Goal: Information Seeking & Learning: Find specific fact

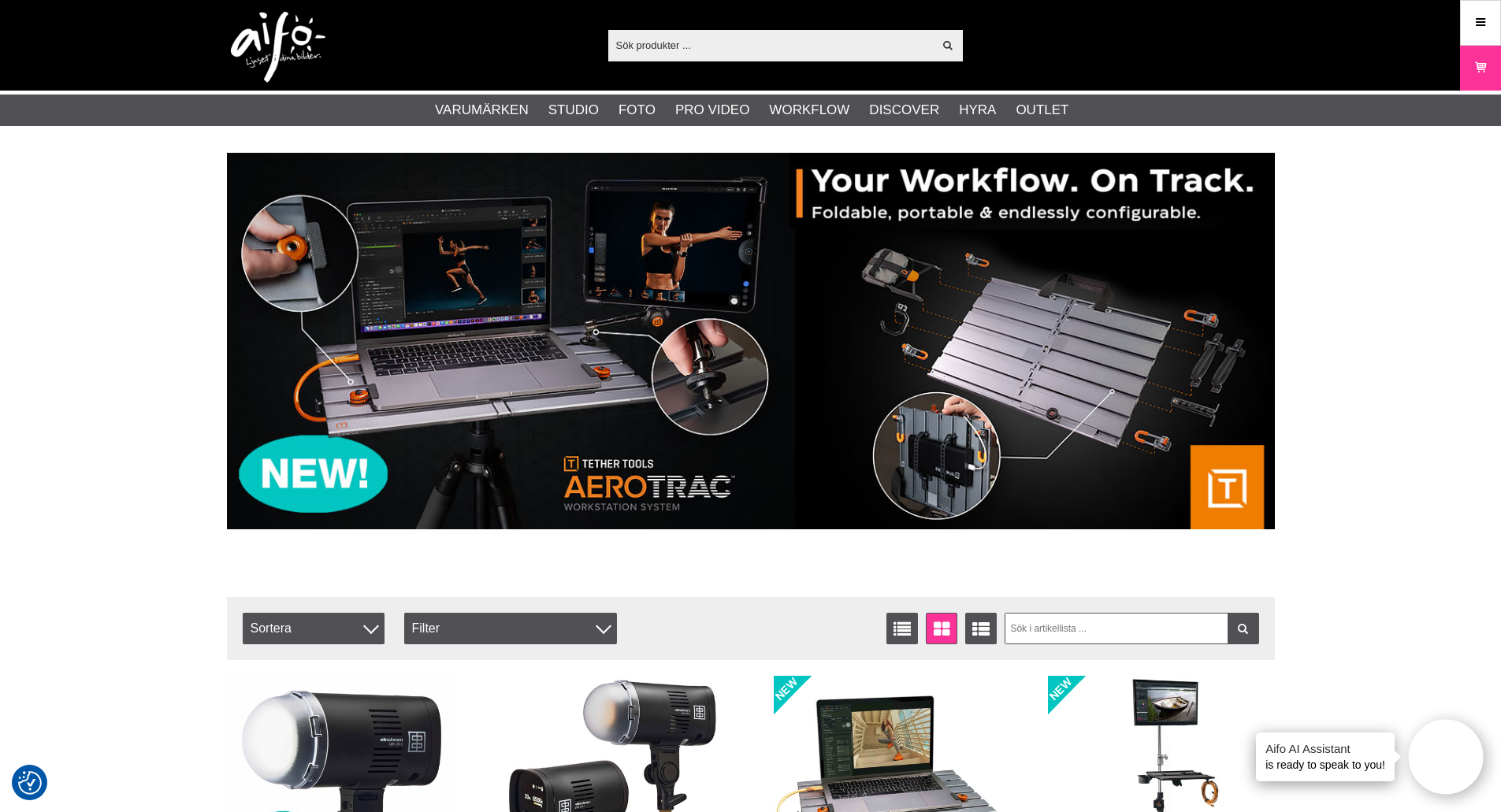
click at [680, 46] on input "text" at bounding box center [770, 45] width 325 height 24
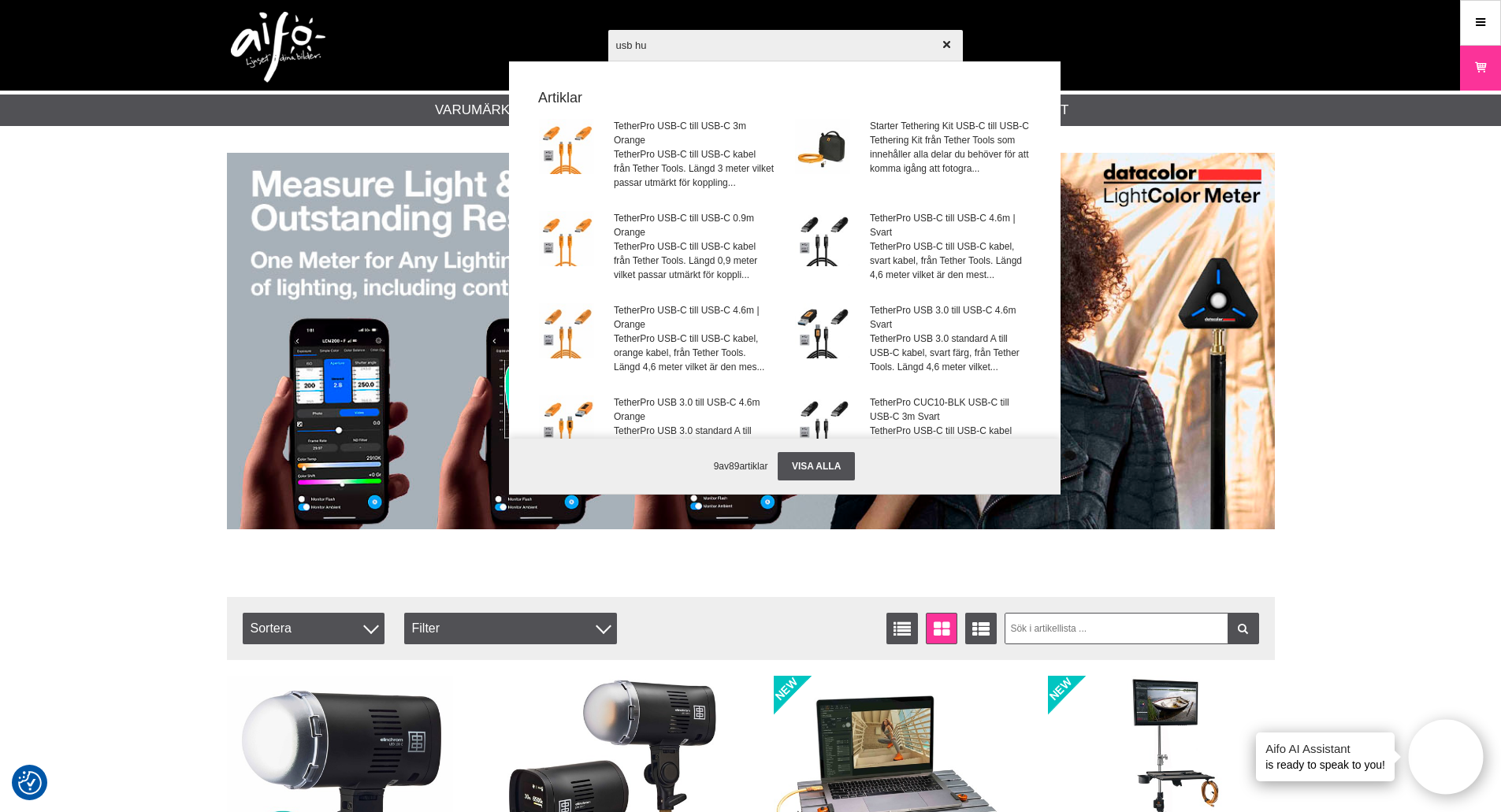
type input "usb hub"
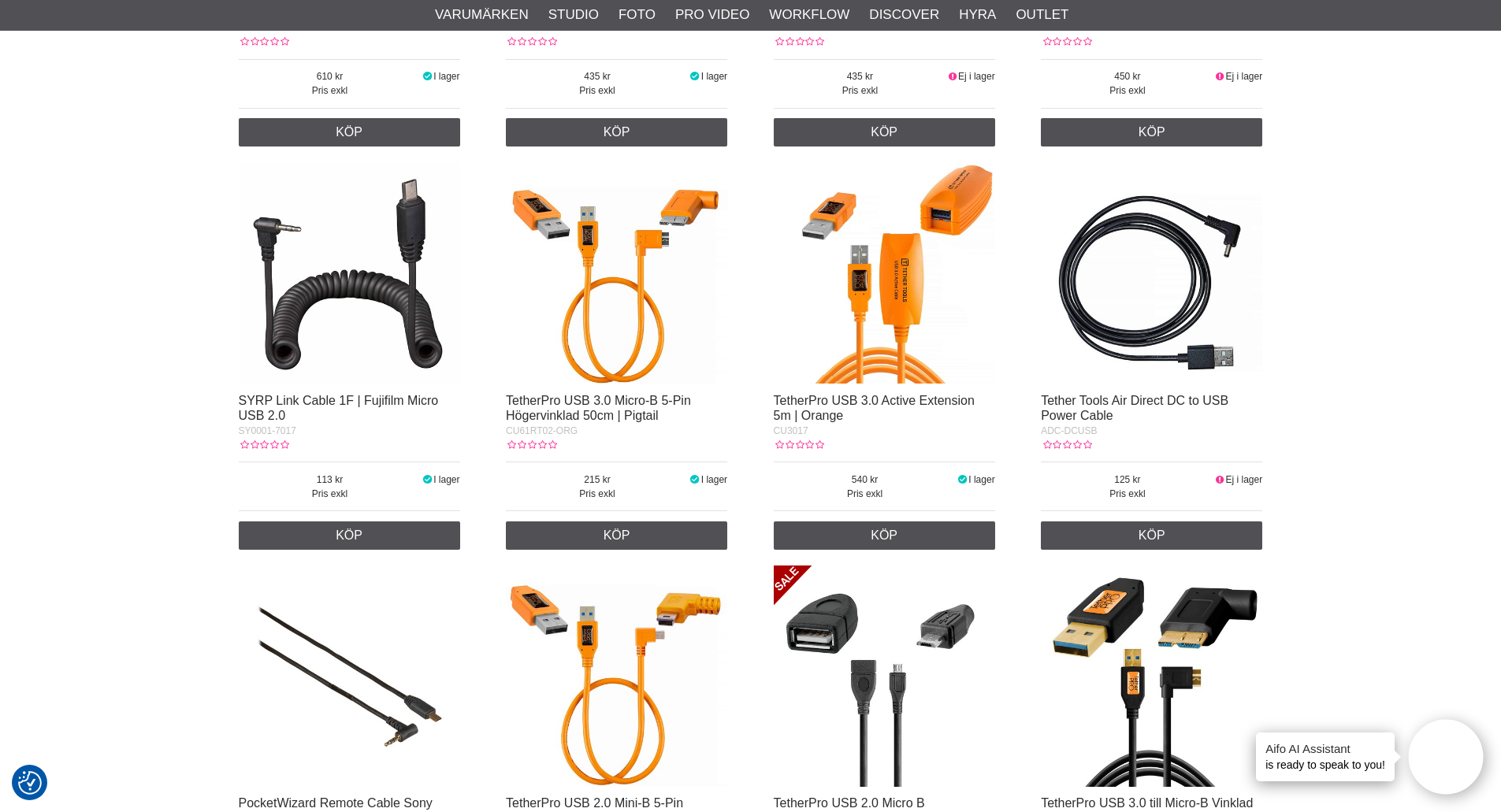
scroll to position [2625, 0]
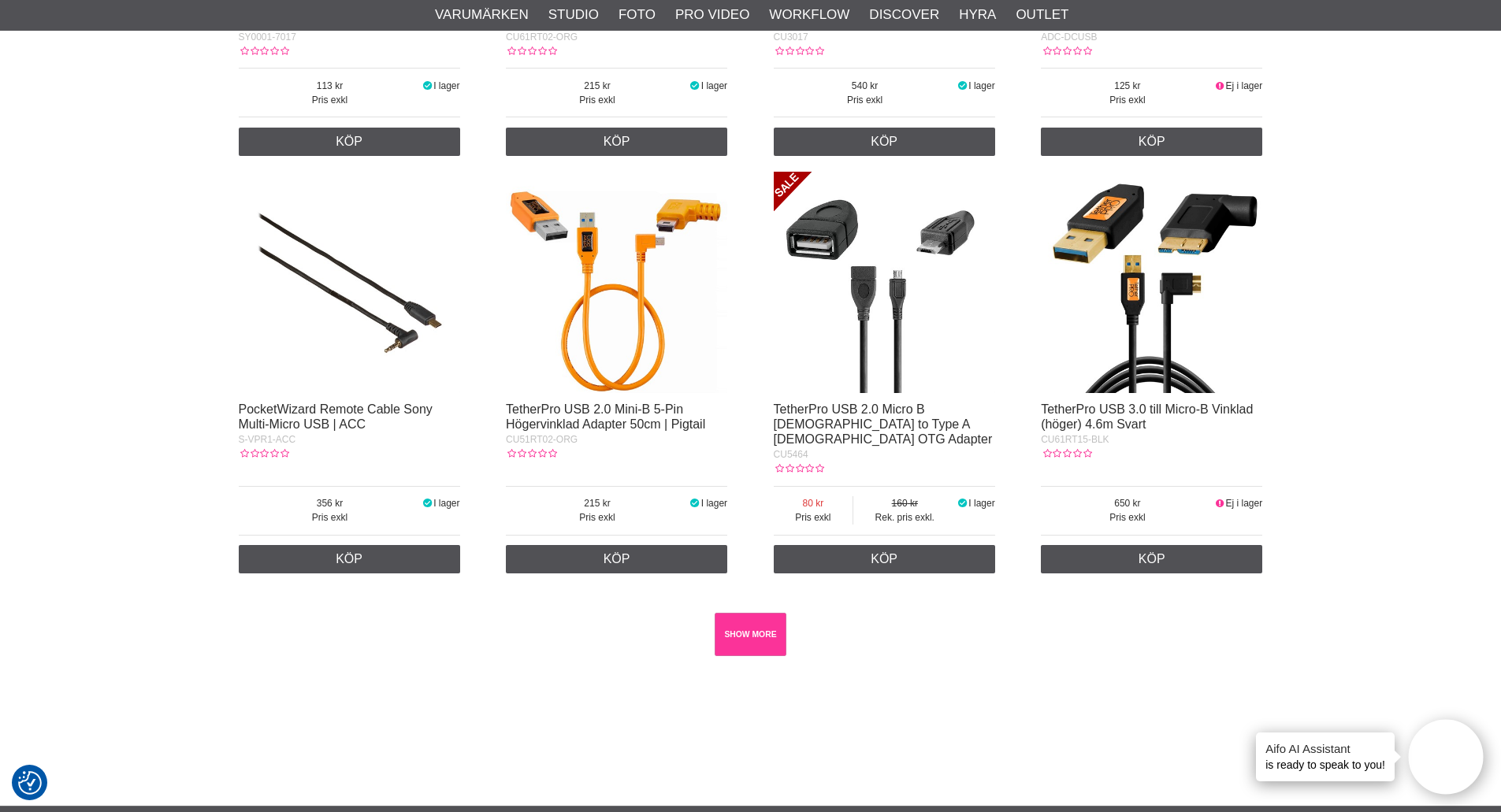
click at [755, 613] on link "SHOW MORE" at bounding box center [750, 635] width 72 height 43
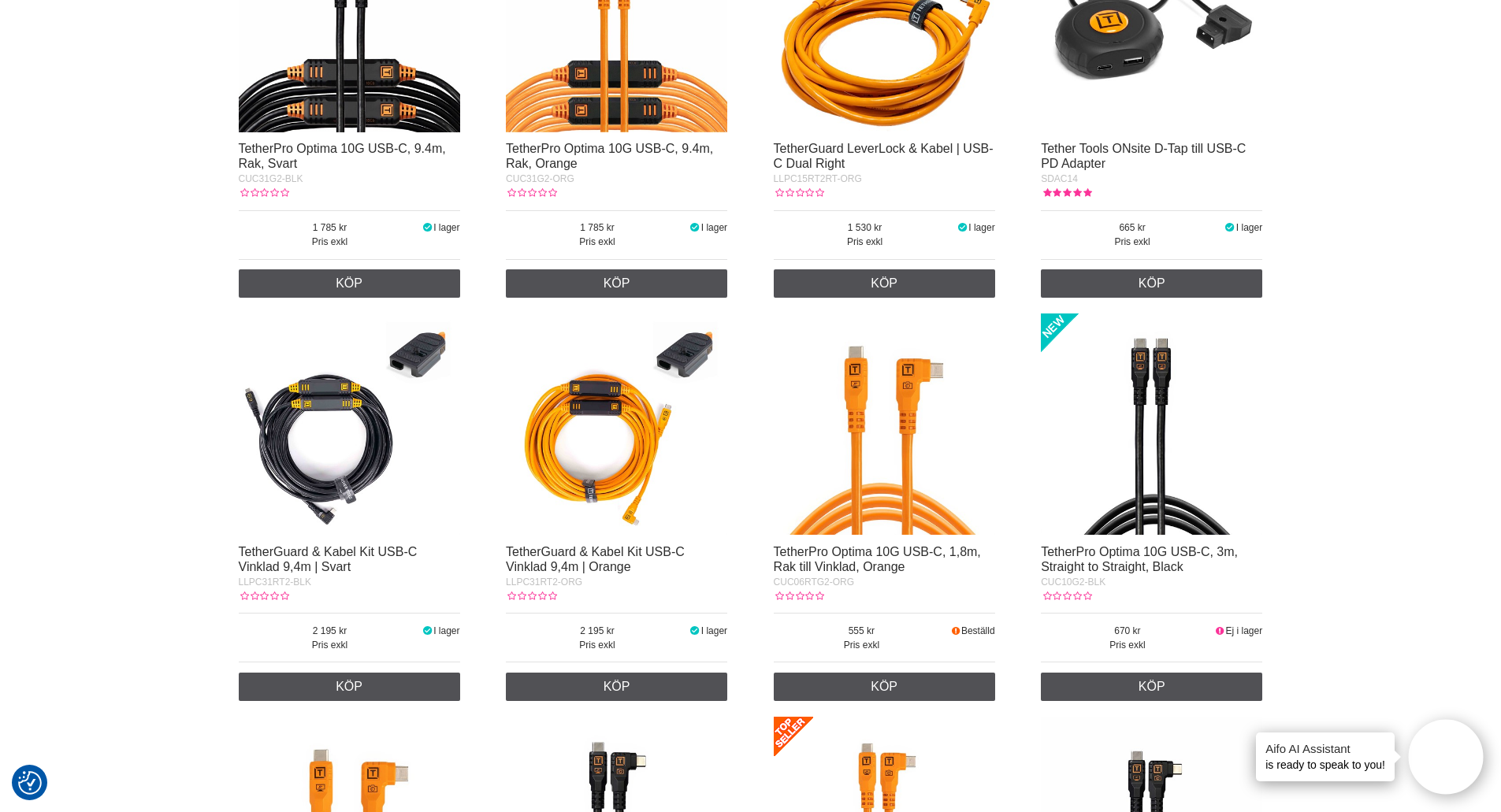
scroll to position [0, 0]
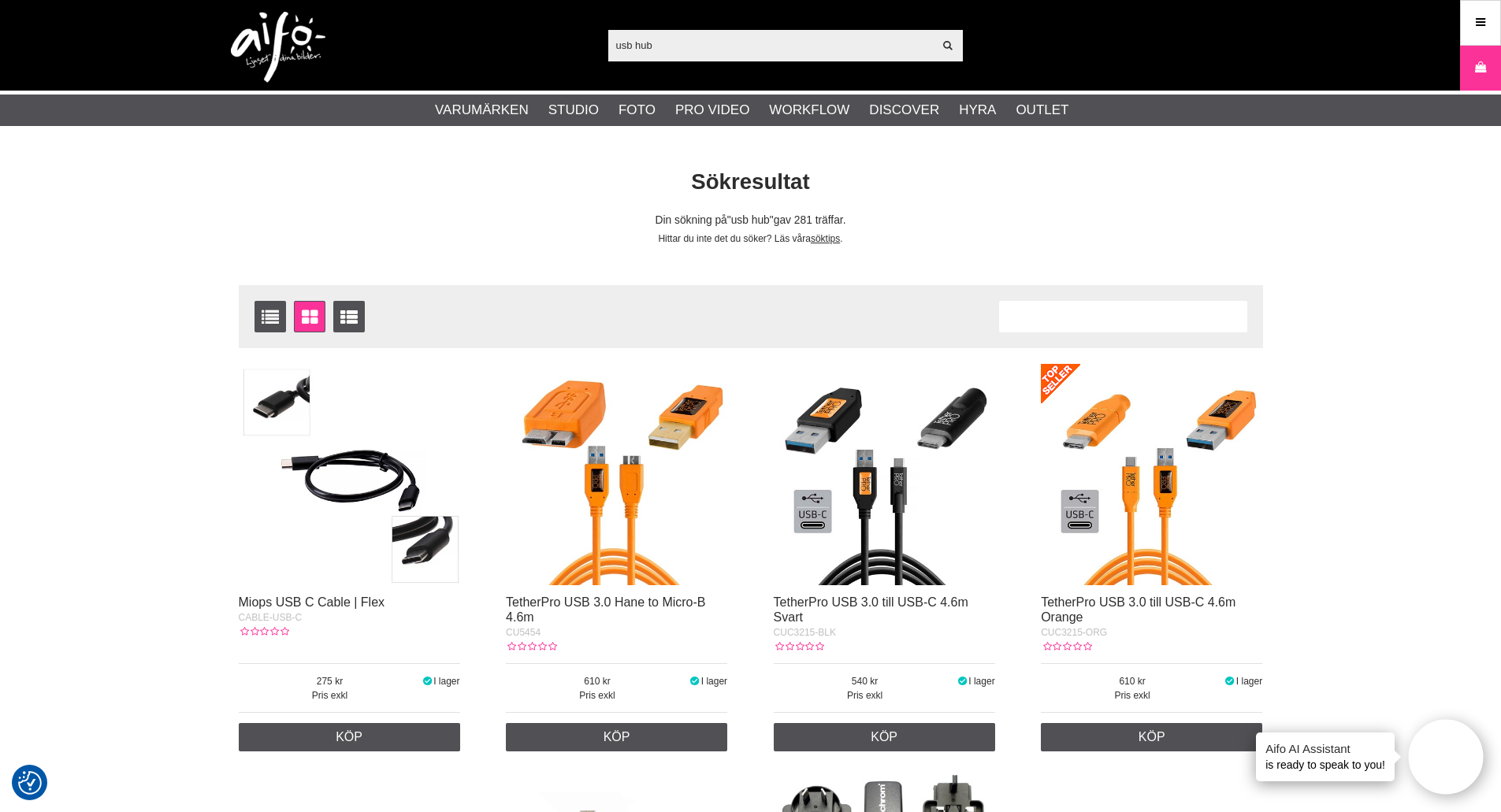
drag, startPoint x: 668, startPoint y: 43, endPoint x: 359, endPoint y: 66, distance: 309.9
click at [381, 63] on div "usb hub Visa alla Artiklar Kategorier av artiklar Din sökning på gav inga träff…" at bounding box center [750, 45] width 1071 height 91
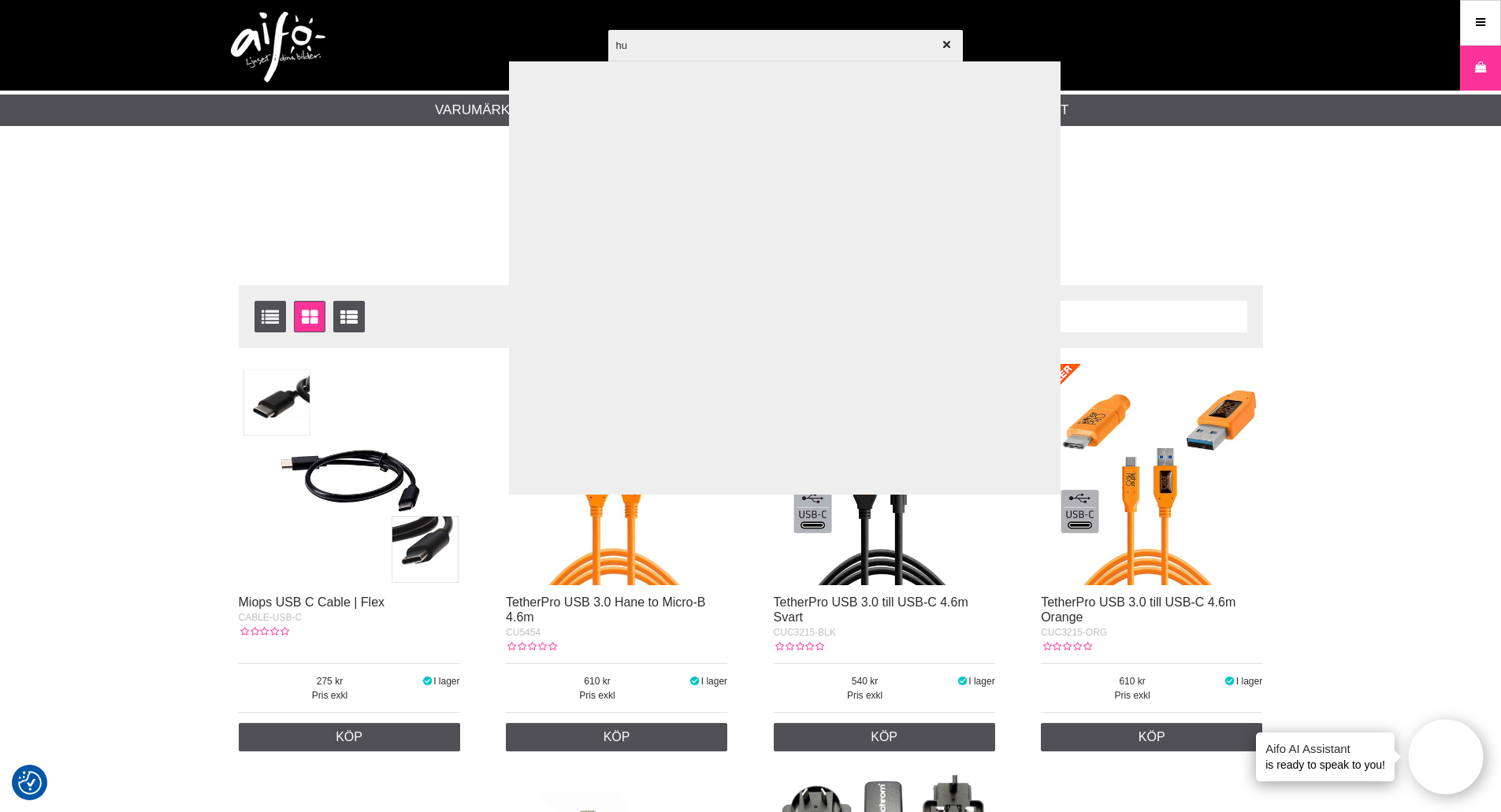
type input "hub"
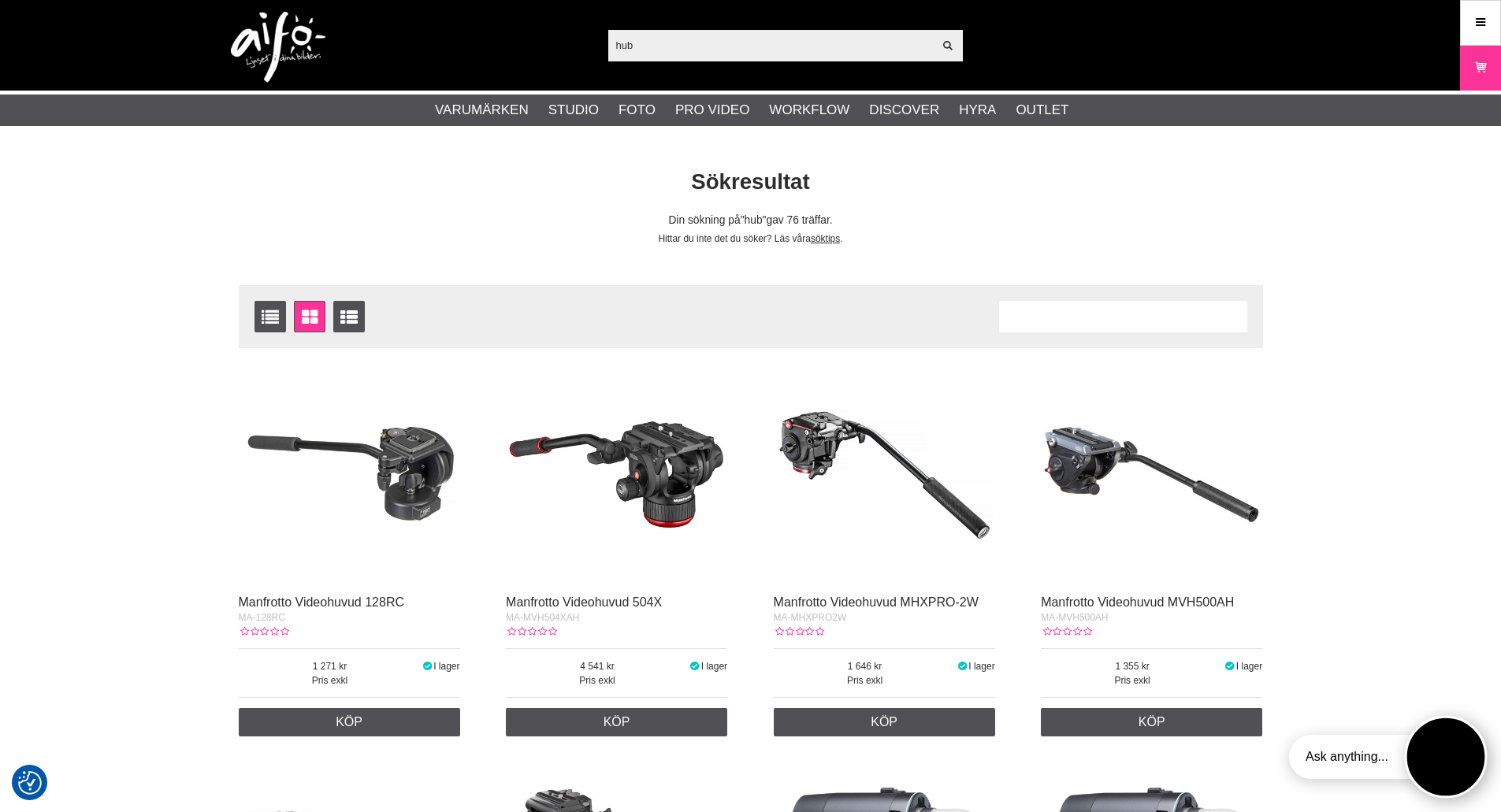
click at [1446, 761] on button "Open twise" at bounding box center [1445, 757] width 82 height 82
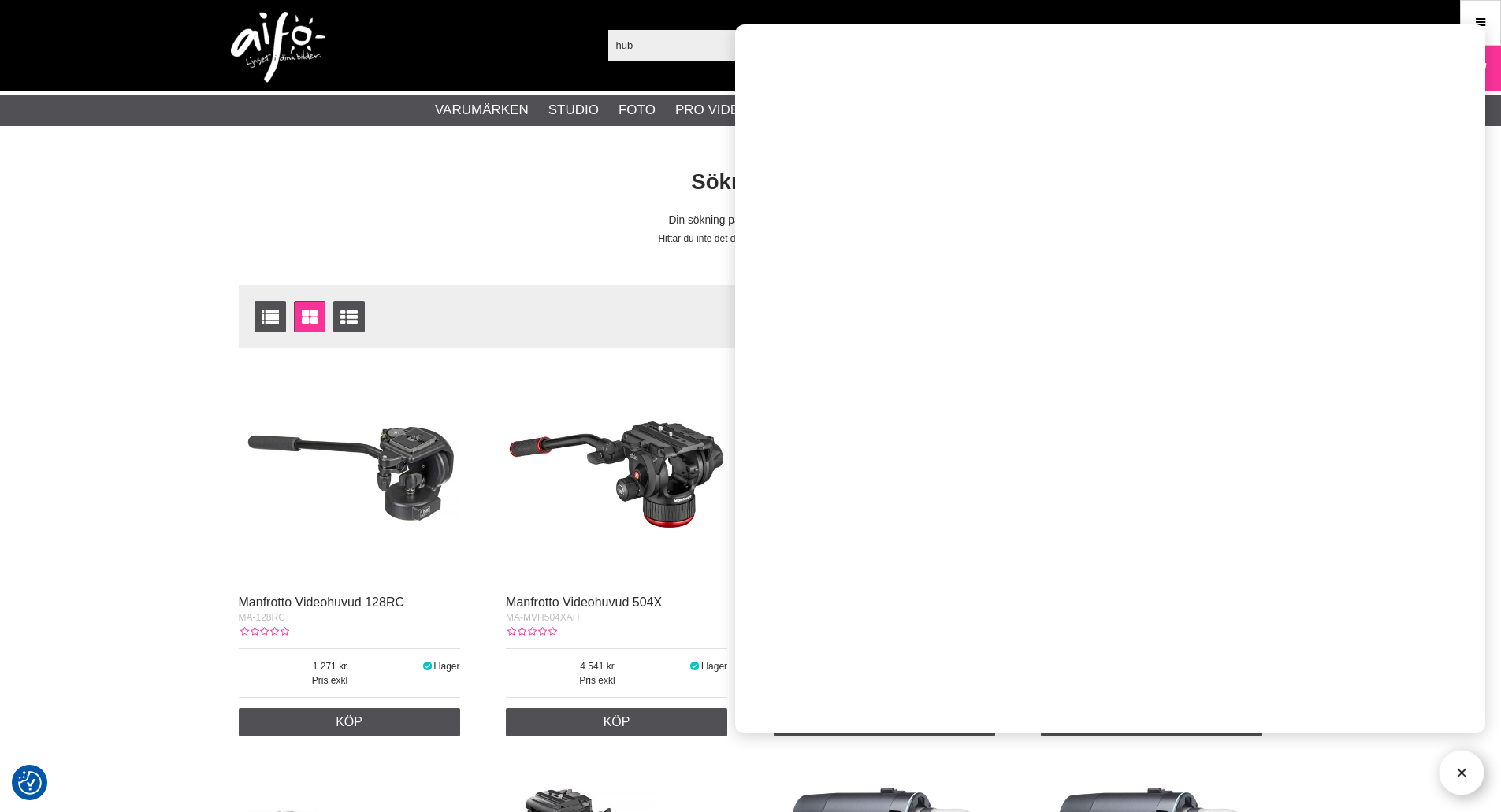
click at [1470, 778] on button "Open twise" at bounding box center [1461, 773] width 50 height 50
